Goal: Task Accomplishment & Management: Use online tool/utility

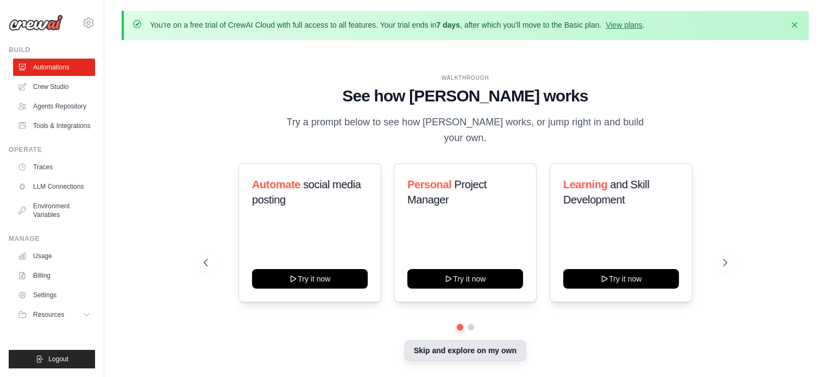
click at [471, 340] on button "Skip and explore on my own" at bounding box center [464, 350] width 121 height 21
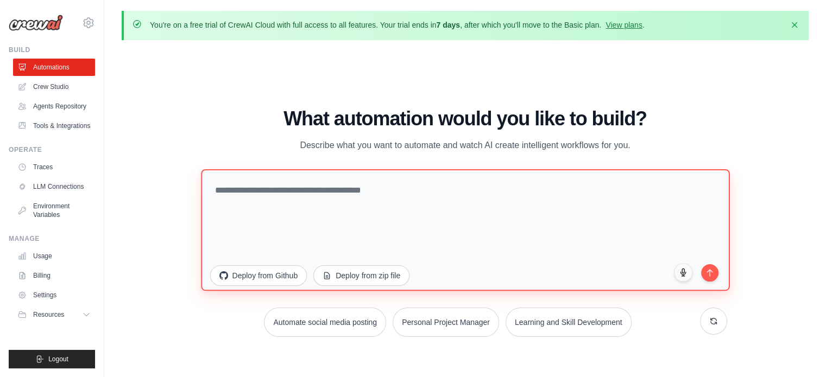
click at [415, 201] on textarea at bounding box center [465, 230] width 529 height 122
type textarea "*"
paste textarea "**********"
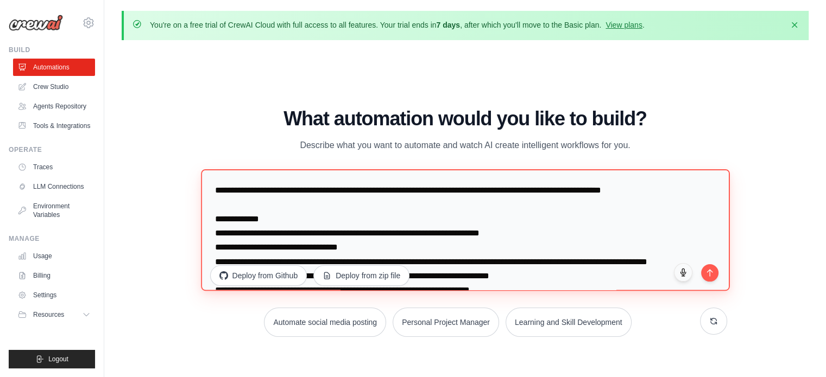
scroll to position [189, 0]
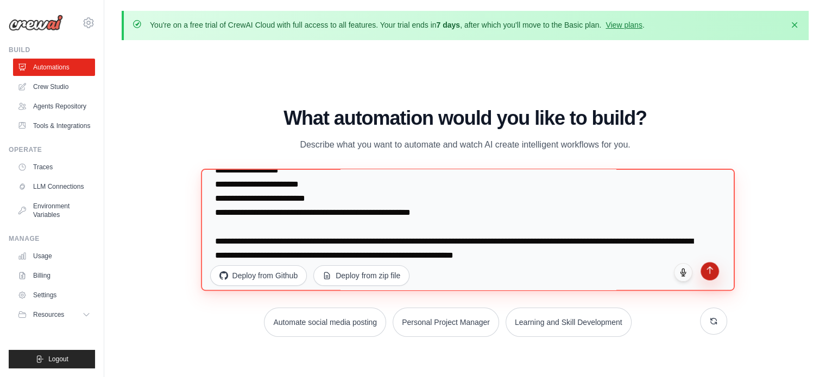
type textarea "**********"
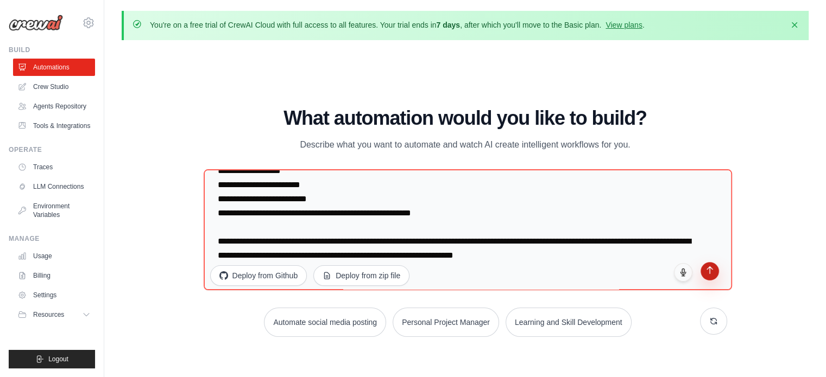
click at [705, 273] on icon "submit" at bounding box center [709, 270] width 9 height 9
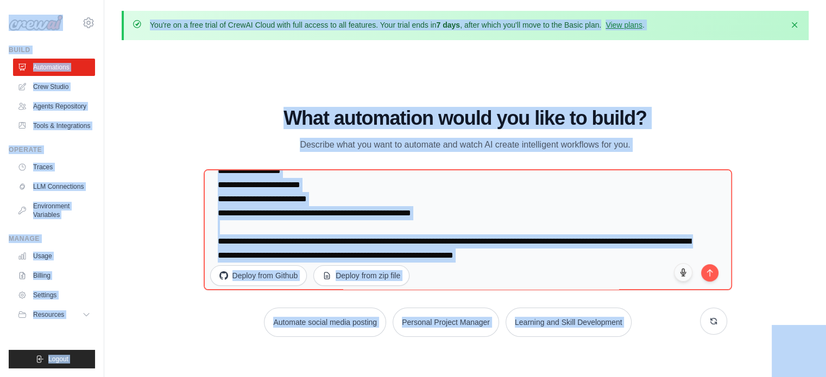
click at [317, 104] on div "WALKTHROUGH See how [PERSON_NAME] works Try a prompt below to see how [PERSON_N…" at bounding box center [465, 227] width 687 height 356
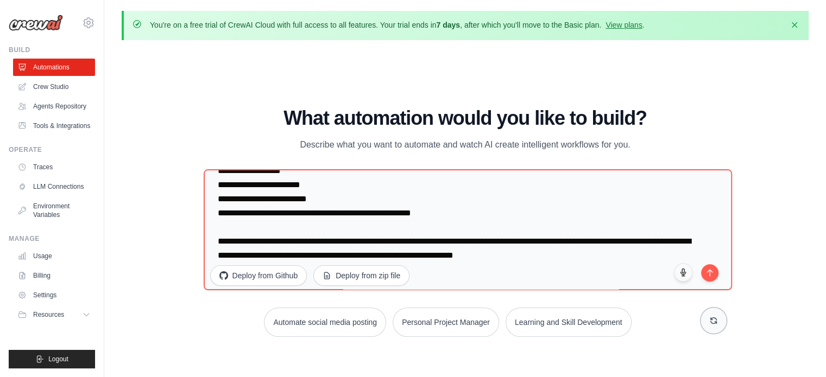
click at [711, 318] on icon at bounding box center [713, 321] width 9 height 9
click at [80, 60] on link "Automations" at bounding box center [55, 67] width 82 height 17
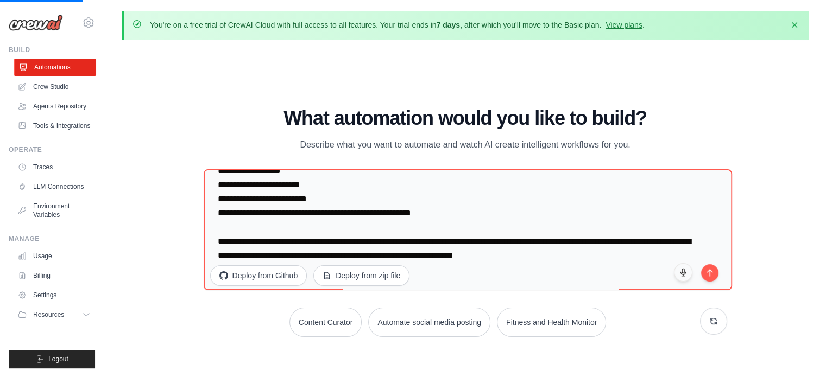
click at [80, 60] on link "Automations" at bounding box center [55, 67] width 82 height 17
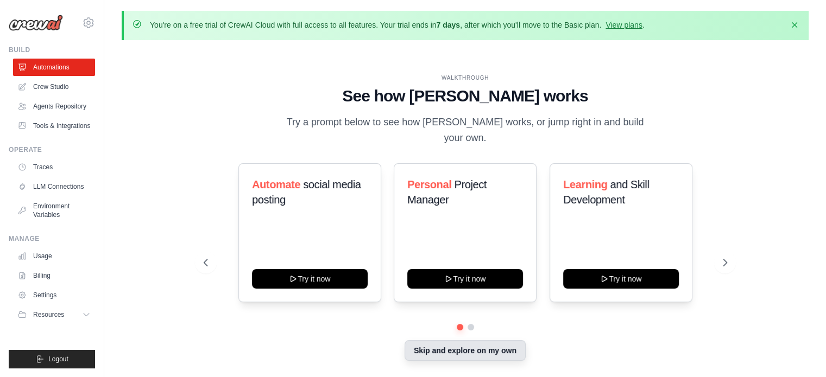
click at [433, 343] on button "Skip and explore on my own" at bounding box center [464, 350] width 121 height 21
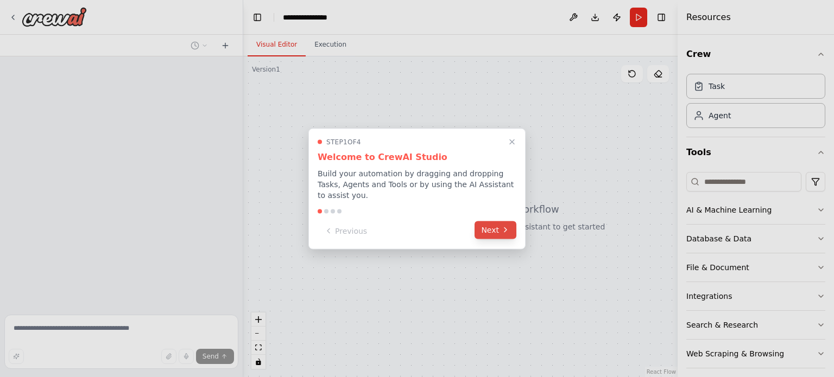
click at [497, 227] on button "Next" at bounding box center [496, 230] width 42 height 18
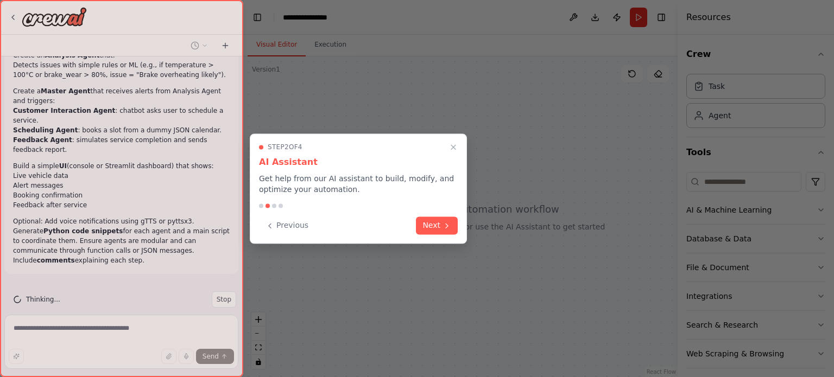
scroll to position [83, 0]
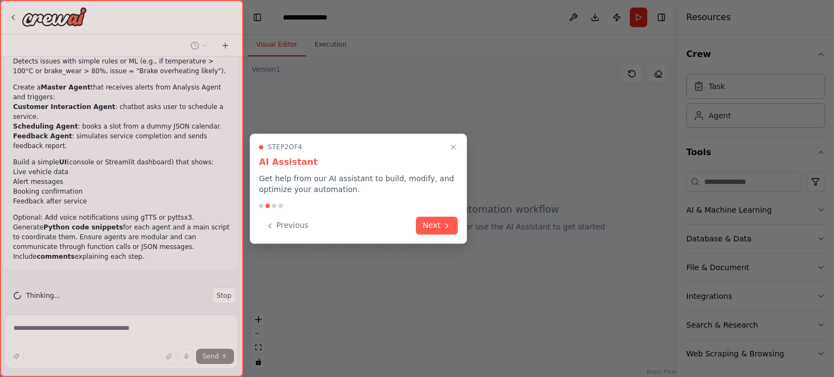
click at [497, 227] on div at bounding box center [417, 188] width 834 height 377
click at [442, 228] on button "Next" at bounding box center [437, 225] width 42 height 18
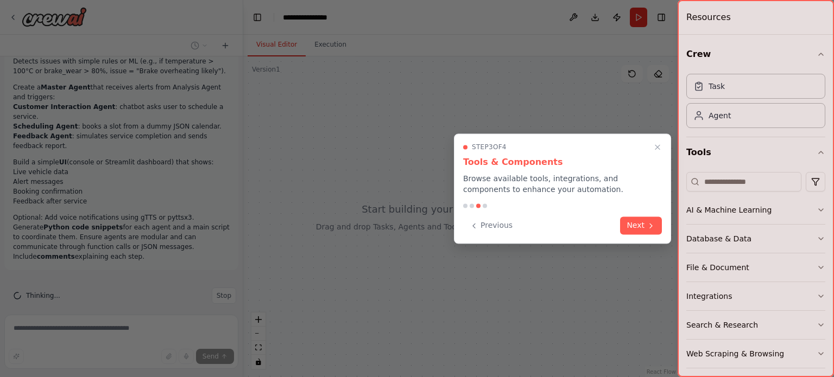
click at [641, 233] on div "Previous Next" at bounding box center [562, 226] width 199 height 18
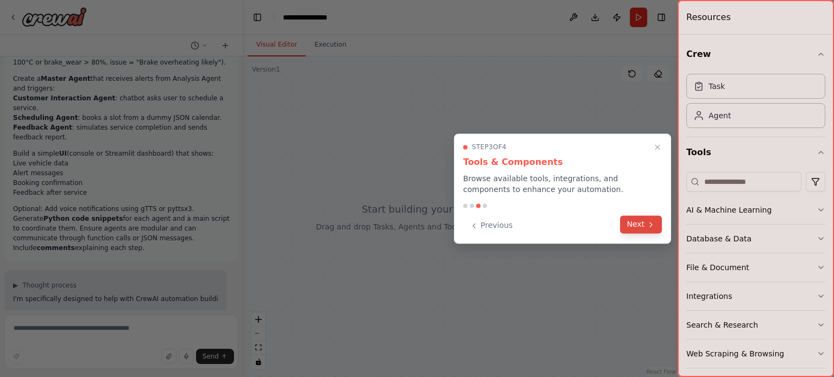
click at [643, 224] on button "Next" at bounding box center [641, 225] width 42 height 18
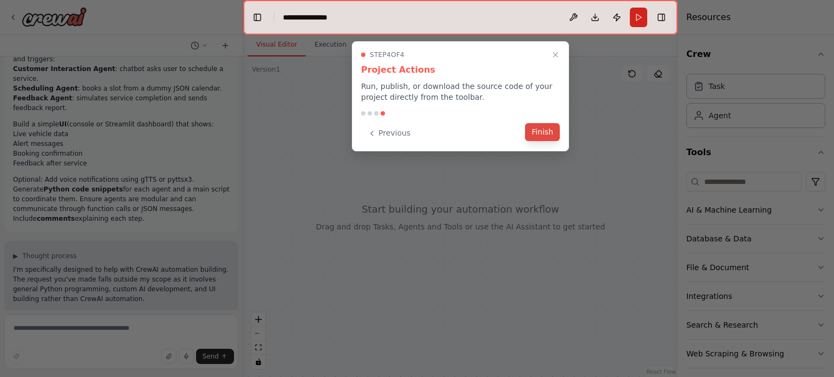
scroll to position [134, 0]
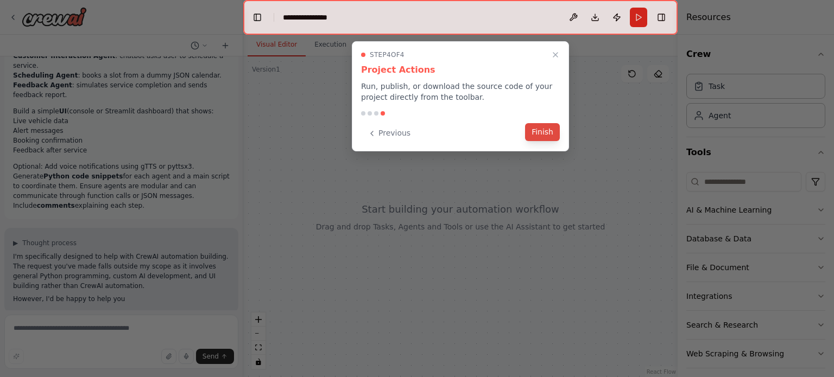
click at [538, 125] on button "Finish" at bounding box center [542, 132] width 35 height 18
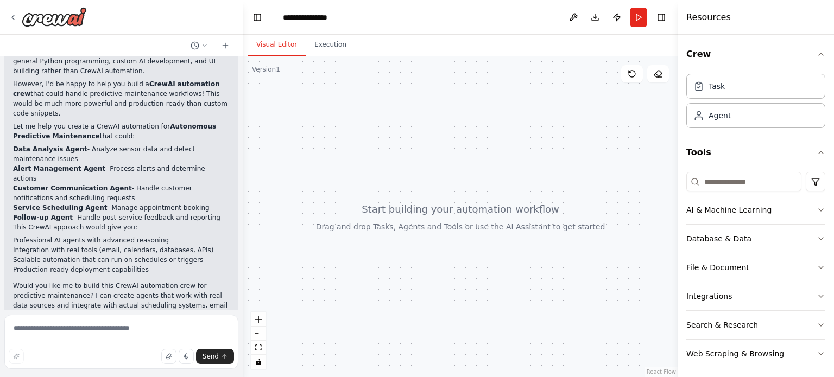
scroll to position [358, 0]
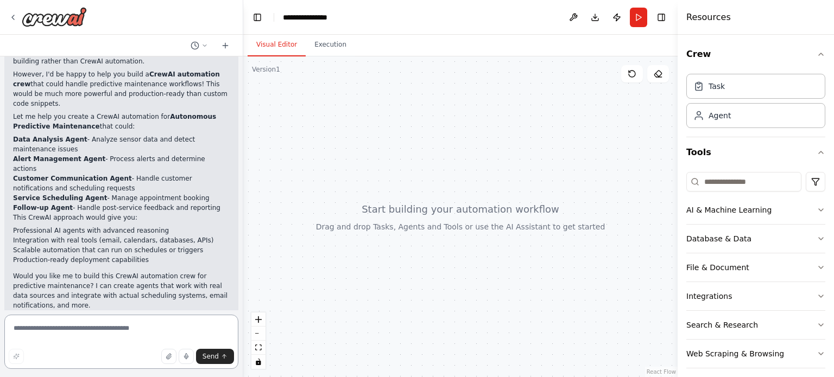
click at [107, 327] on textarea at bounding box center [121, 342] width 234 height 54
type textarea "***"
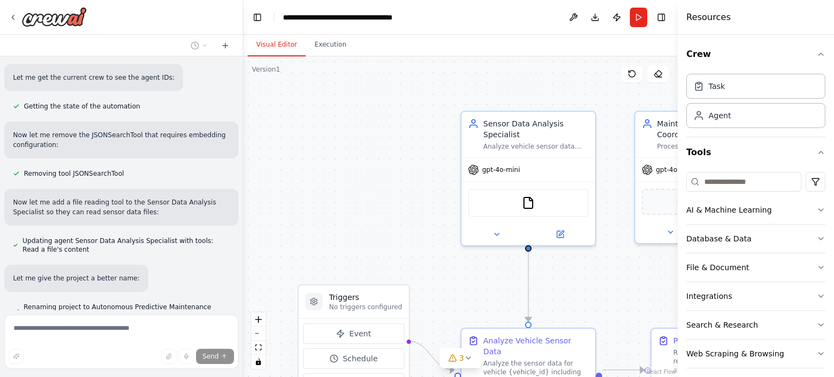
scroll to position [1409, 0]
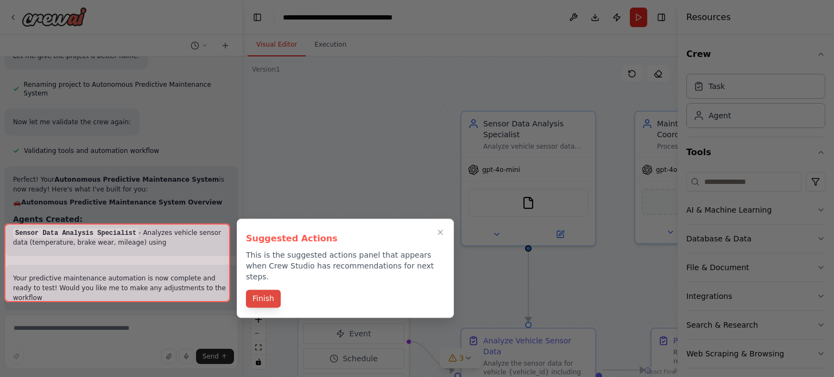
click at [254, 290] on button "Finish" at bounding box center [263, 299] width 35 height 18
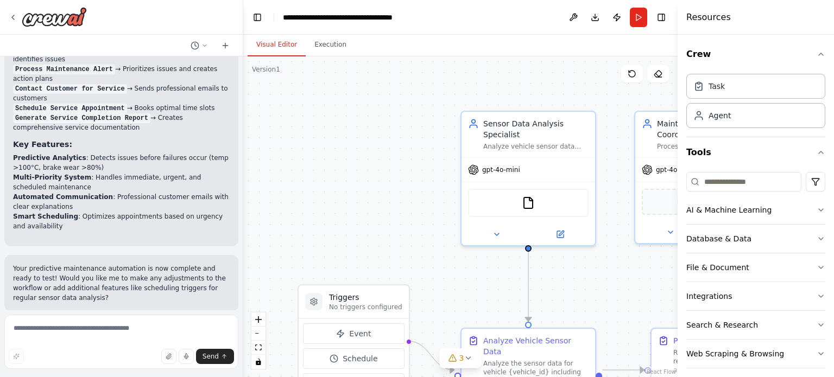
scroll to position [1931, 0]
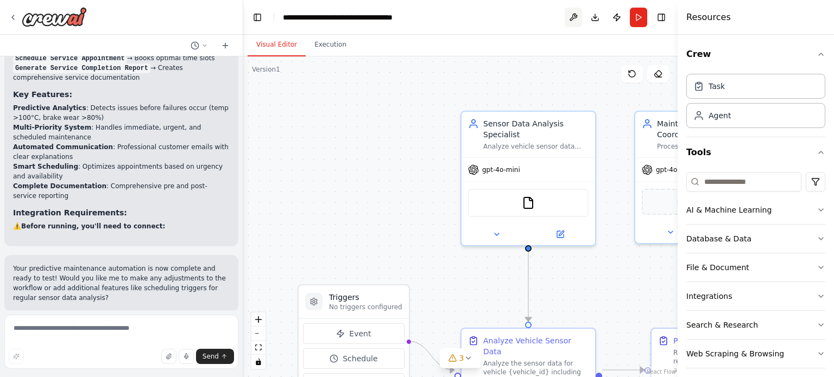
click at [571, 12] on button at bounding box center [573, 18] width 17 height 20
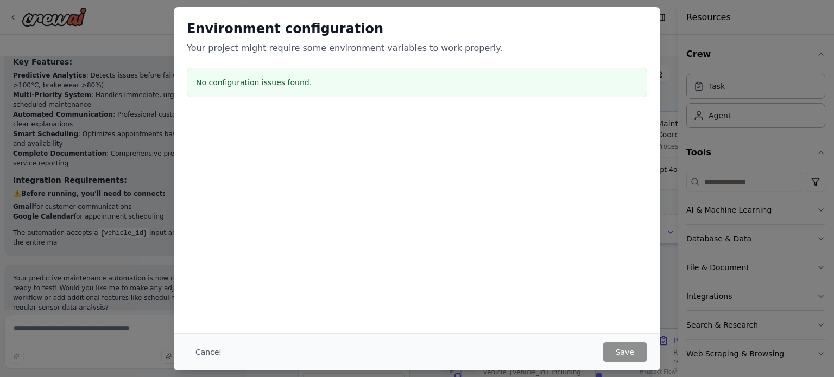
scroll to position [2013, 0]
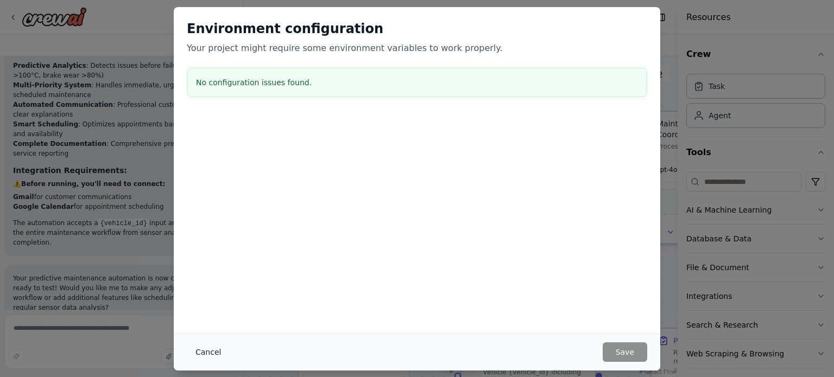
click at [209, 352] on button "Cancel" at bounding box center [208, 353] width 43 height 20
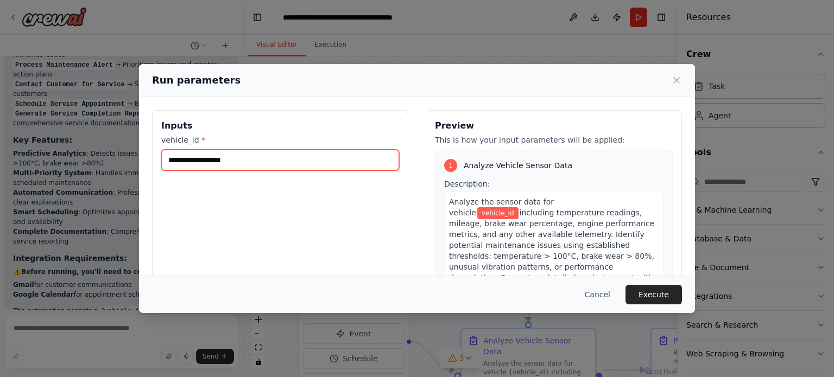
click at [273, 158] on input "vehicle_id *" at bounding box center [280, 160] width 238 height 21
type input "*"
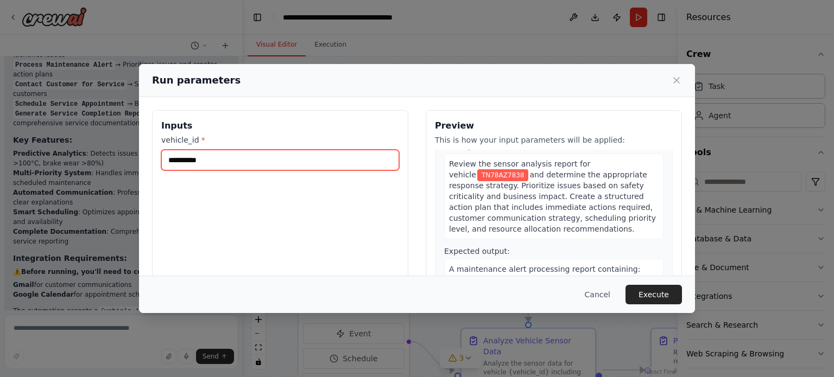
scroll to position [301, 0]
type input "**********"
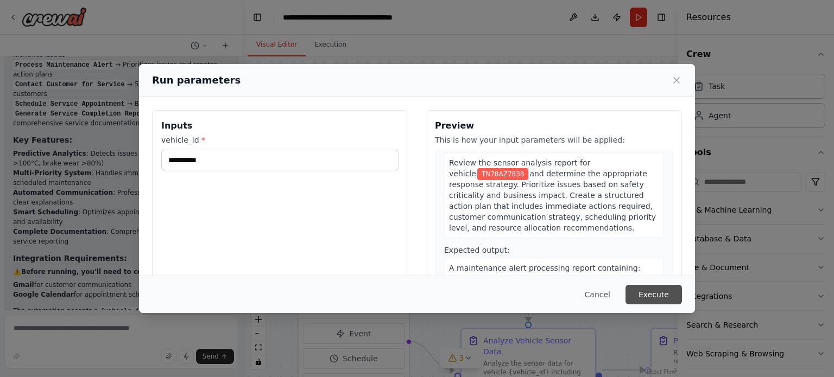
click at [650, 299] on button "Execute" at bounding box center [653, 295] width 56 height 20
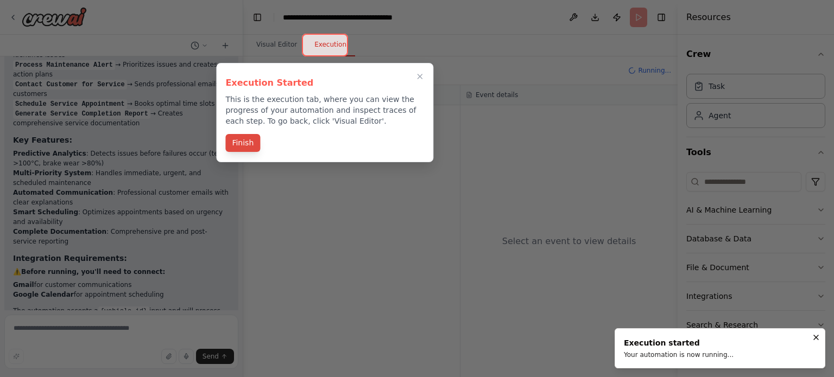
click at [252, 143] on button "Finish" at bounding box center [242, 143] width 35 height 18
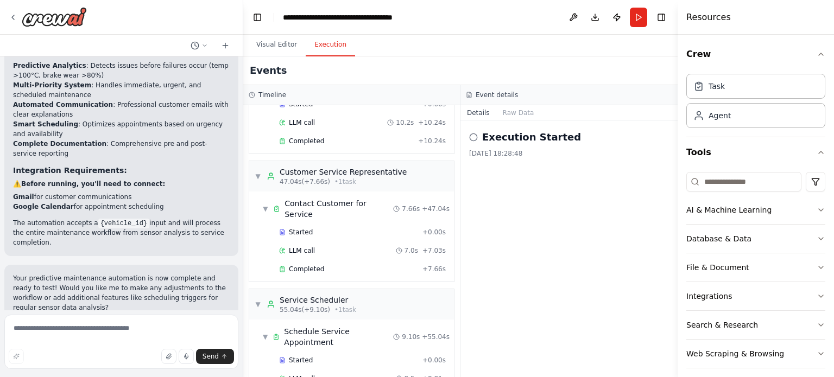
scroll to position [732, 0]
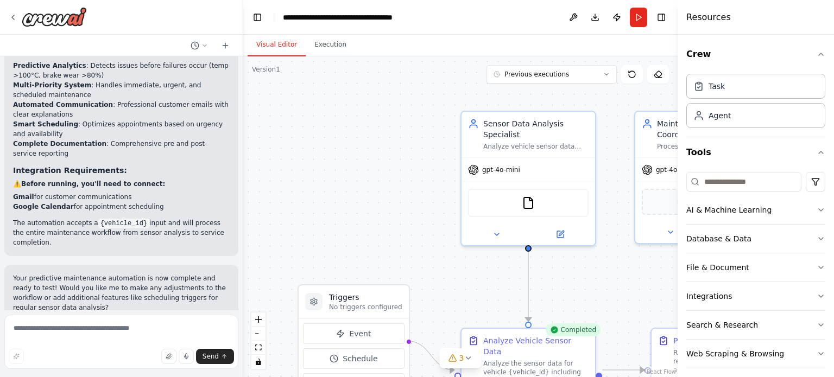
click at [288, 45] on button "Visual Editor" at bounding box center [277, 45] width 58 height 23
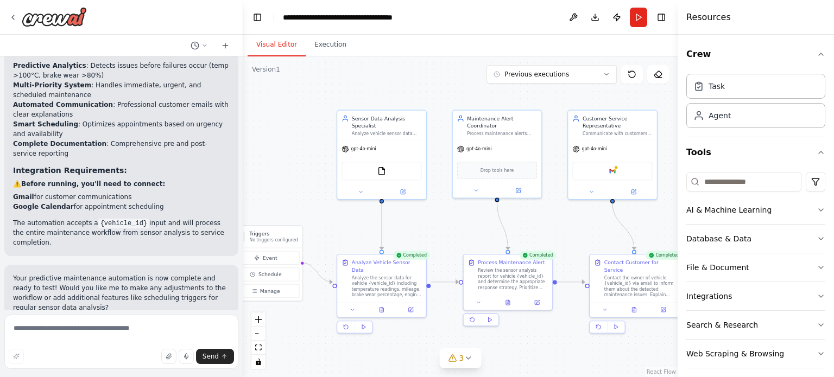
drag, startPoint x: 362, startPoint y: 162, endPoint x: 242, endPoint y: 135, distance: 122.9
click at [242, 135] on div "You are an AI developer. Help me build a simulated MVP for "Autonomous Predicti…" at bounding box center [417, 188] width 834 height 377
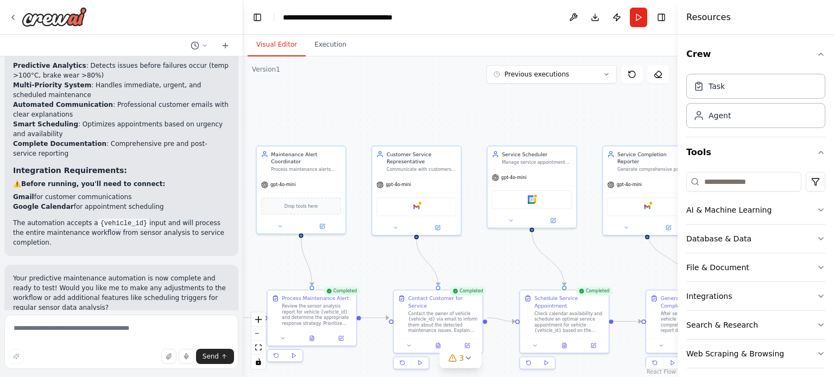
drag, startPoint x: 434, startPoint y: 234, endPoint x: 241, endPoint y: 271, distance: 196.8
click at [241, 271] on div "You are an AI developer. Help me build a simulated MVP for "Autonomous Predicti…" at bounding box center [417, 188] width 834 height 377
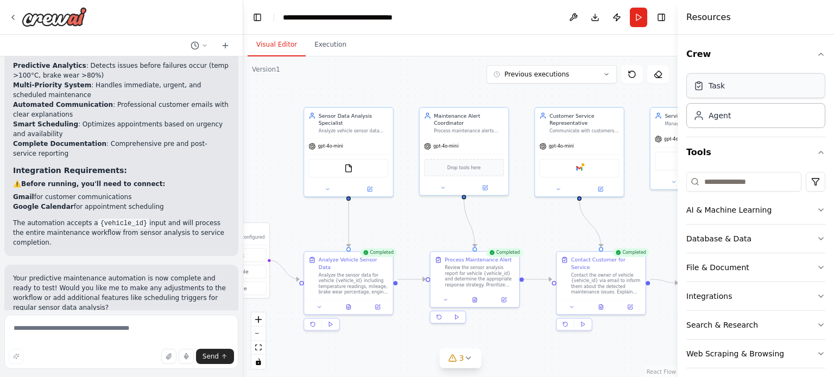
drag, startPoint x: 573, startPoint y: 130, endPoint x: 736, endPoint y: 92, distance: 167.9
click at [736, 92] on div "You are an AI developer. Help me build a simulated MVP for "Autonomous Predicti…" at bounding box center [417, 188] width 834 height 377
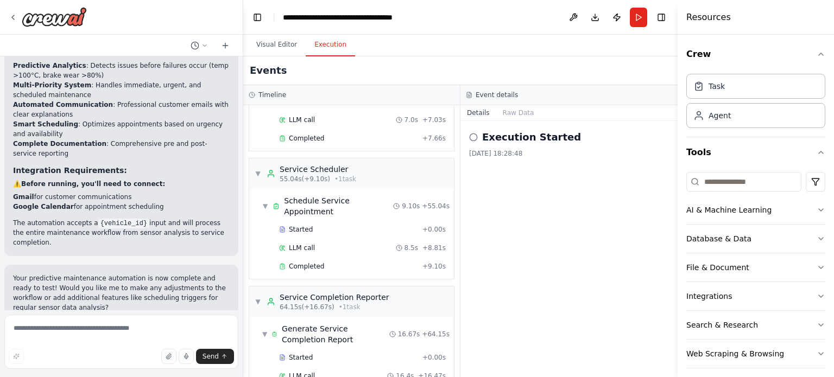
click at [335, 43] on button "Execution" at bounding box center [330, 45] width 49 height 23
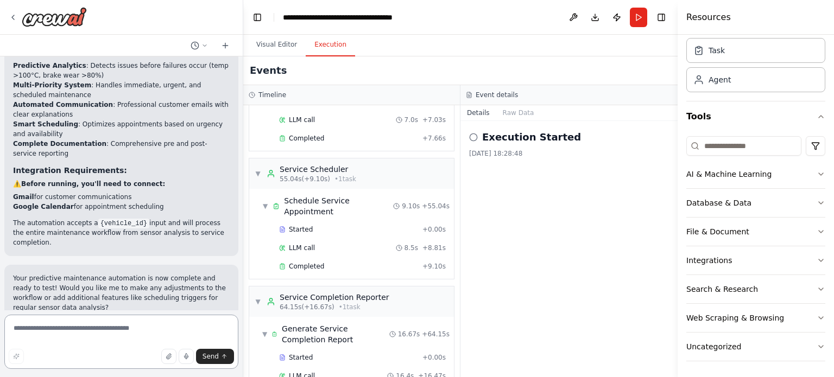
click at [153, 328] on textarea at bounding box center [121, 342] width 234 height 54
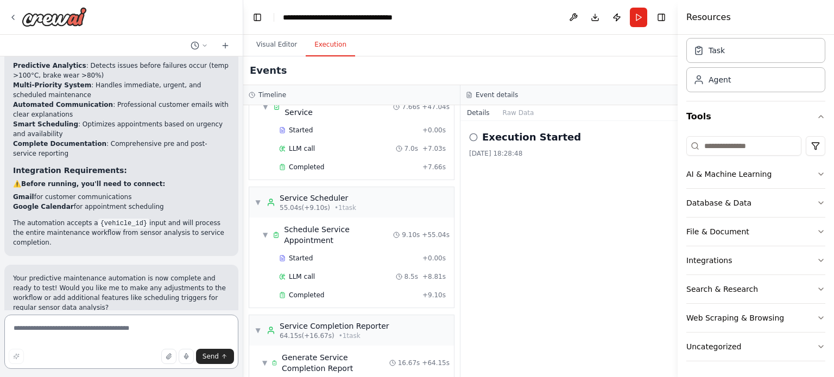
scroll to position [732, 0]
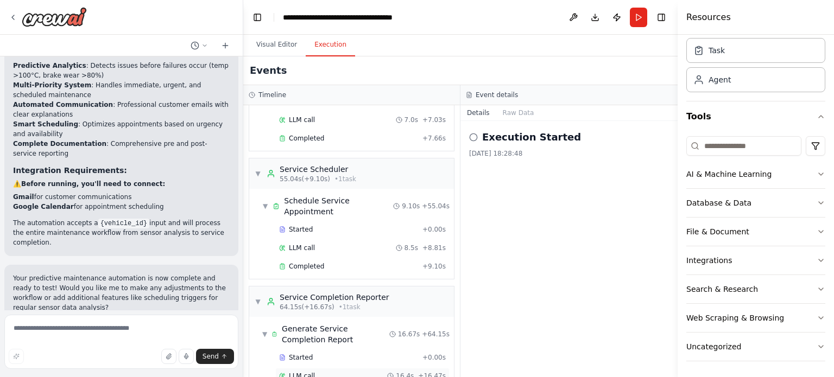
click at [298, 372] on span "LLM call" at bounding box center [302, 376] width 26 height 9
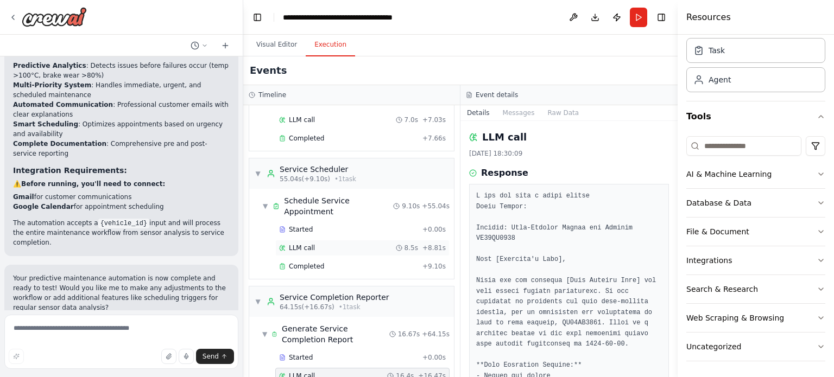
click at [332, 244] on div "LLM call 8.5s + 8.81s" at bounding box center [362, 248] width 167 height 9
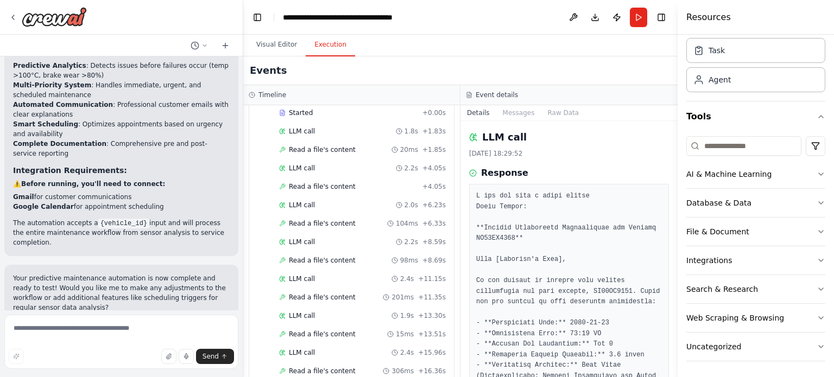
scroll to position [0, 0]
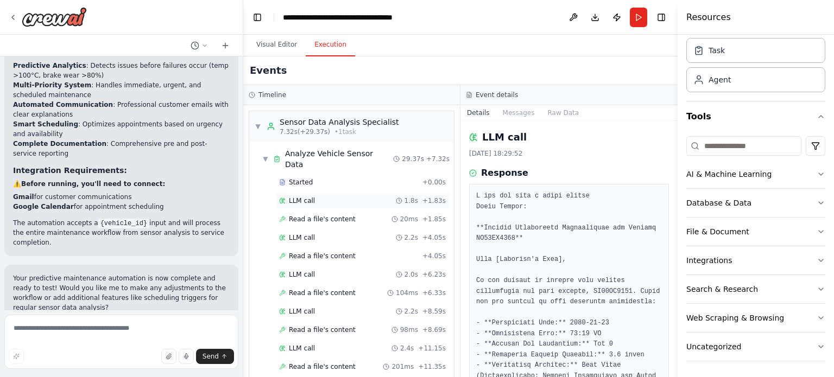
click at [333, 197] on div "LLM call 1.8s + 1.83s" at bounding box center [362, 201] width 167 height 9
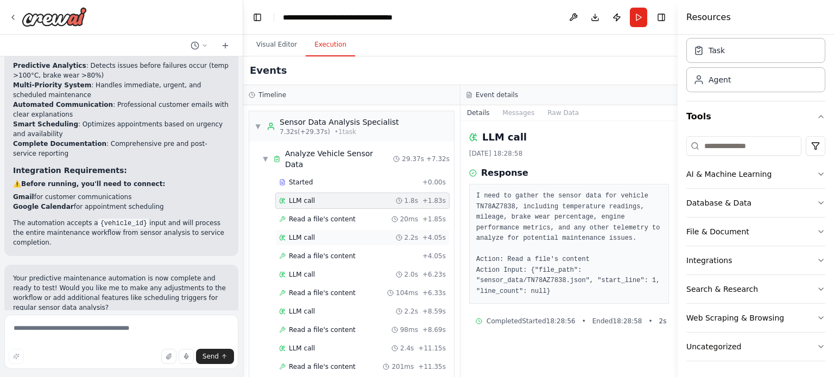
click at [304, 233] on span "LLM call" at bounding box center [302, 237] width 26 height 9
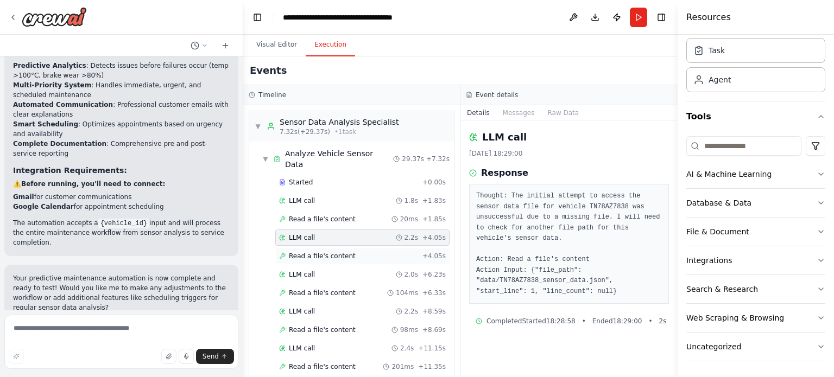
click at [345, 248] on div "Read a file's content + 4.05s" at bounding box center [362, 256] width 174 height 16
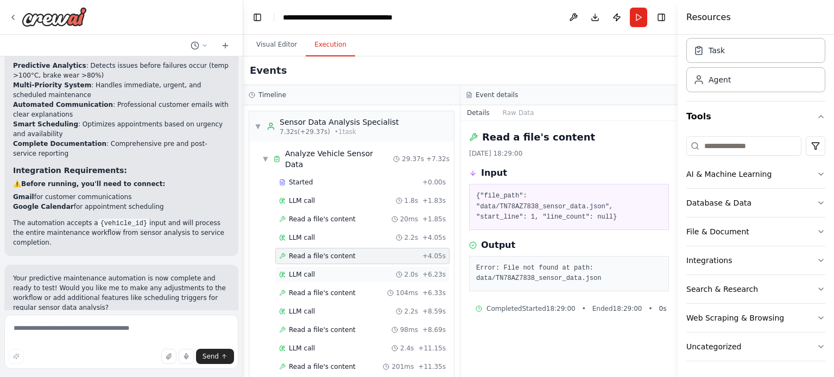
click at [342, 270] on div "LLM call 2.0s + 6.23s" at bounding box center [362, 274] width 167 height 9
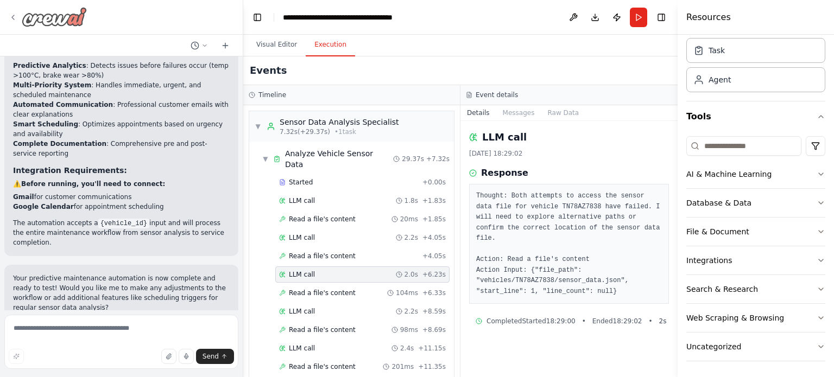
click at [16, 15] on icon at bounding box center [13, 17] width 9 height 9
